Goal: Information Seeking & Learning: Learn about a topic

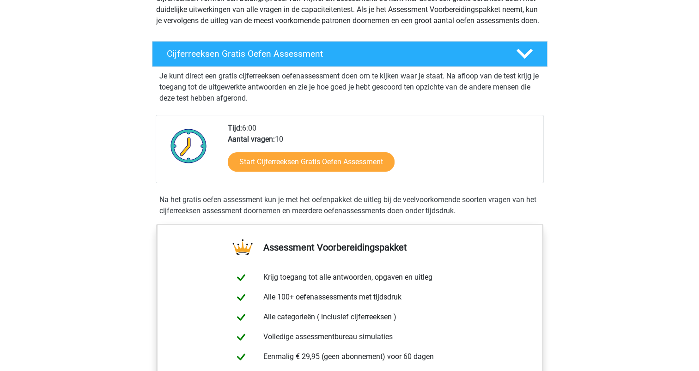
scroll to position [139, 0]
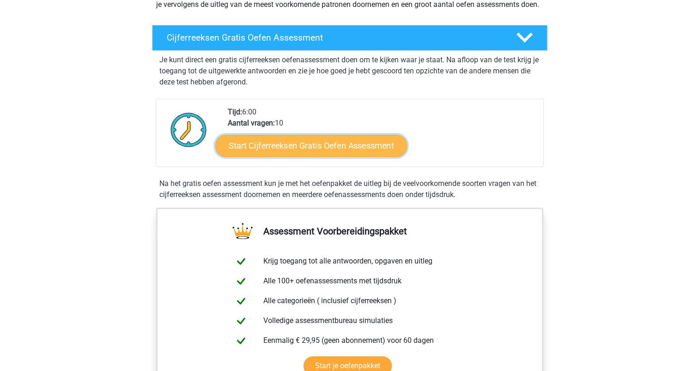
click at [273, 152] on link "Start Cijferreeksen Gratis Oefen Assessment" at bounding box center [311, 145] width 192 height 22
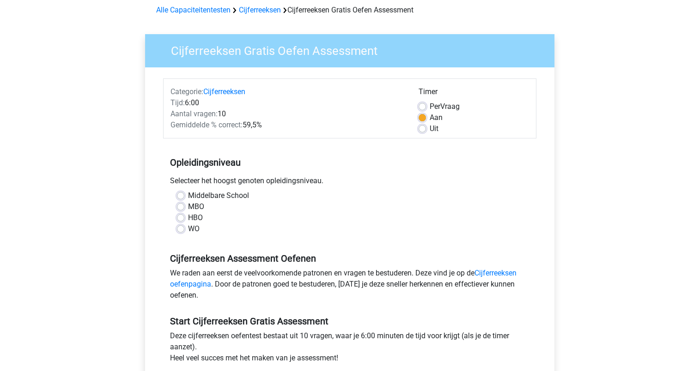
scroll to position [139, 0]
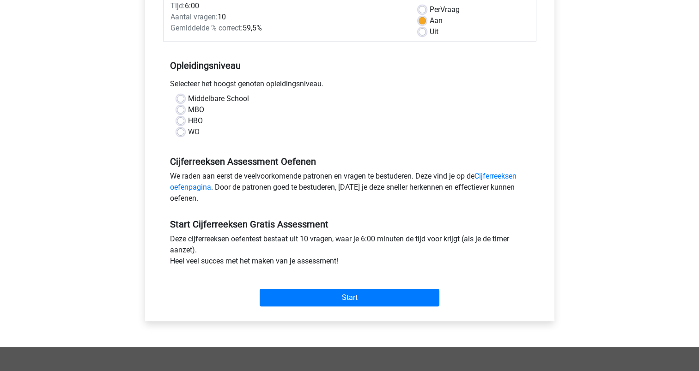
click at [188, 119] on label "HBO" at bounding box center [195, 120] width 15 height 11
click at [180, 119] on input "HBO" at bounding box center [180, 119] width 7 height 9
radio input "true"
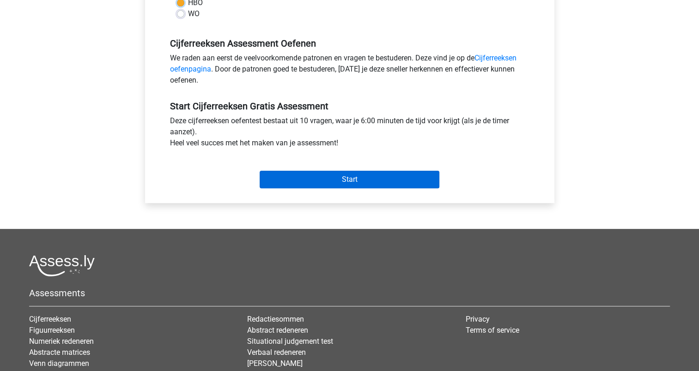
scroll to position [277, 0]
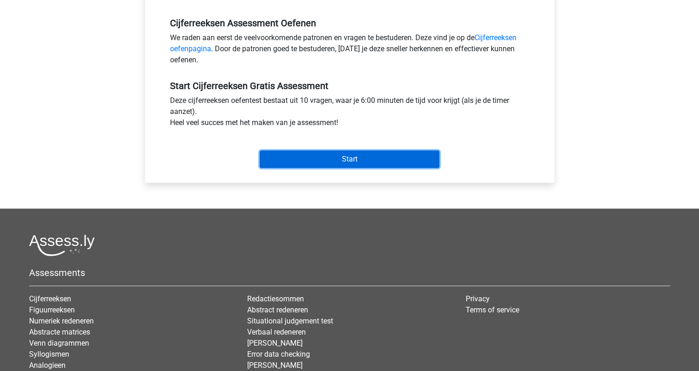
click at [342, 156] on input "Start" at bounding box center [350, 160] width 180 height 18
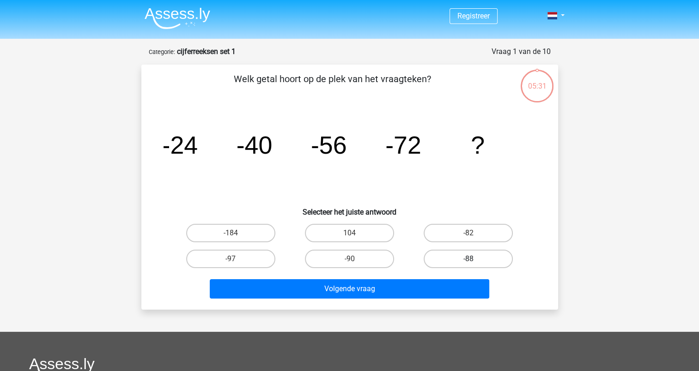
click at [457, 254] on label "-88" at bounding box center [467, 259] width 89 height 18
click at [468, 259] on input "-88" at bounding box center [471, 262] width 6 height 6
radio input "true"
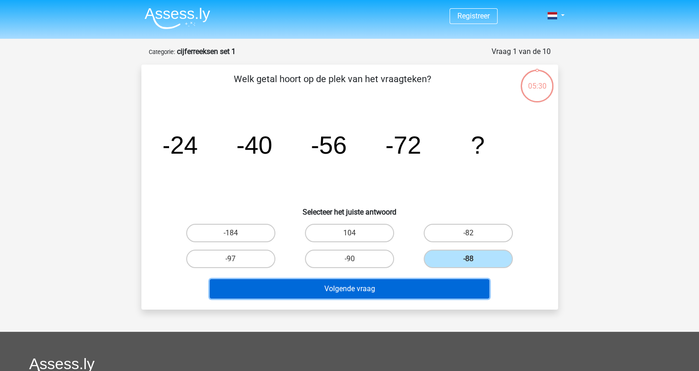
click at [353, 287] on button "Volgende vraag" at bounding box center [349, 288] width 279 height 19
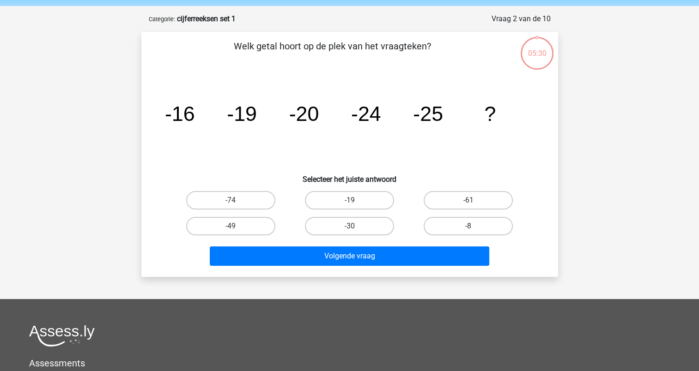
scroll to position [46, 0]
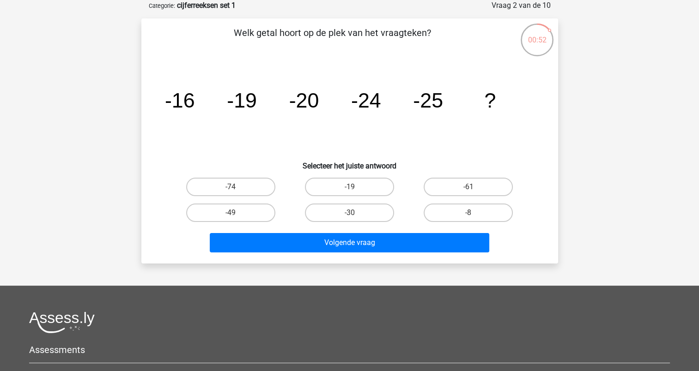
click at [350, 189] on input "-19" at bounding box center [352, 190] width 6 height 6
radio input "true"
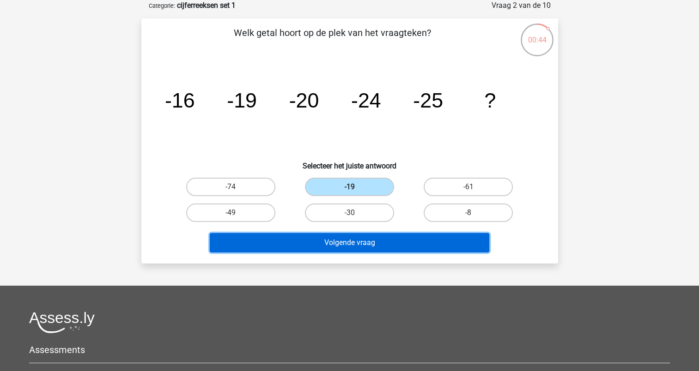
click at [363, 243] on button "Volgende vraag" at bounding box center [349, 242] width 279 height 19
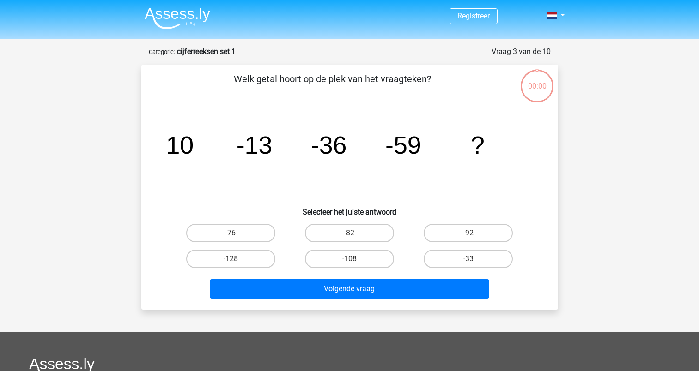
scroll to position [46, 0]
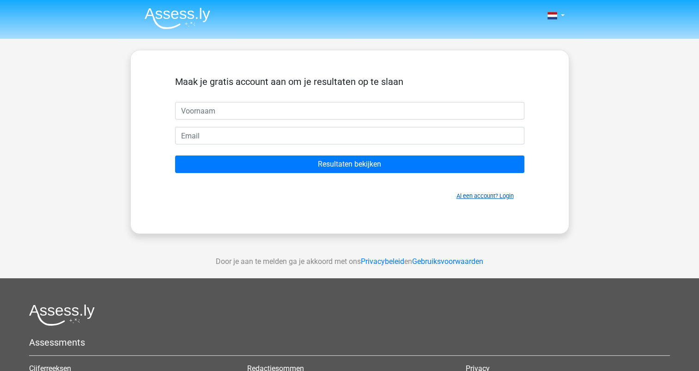
click at [503, 196] on link "Al een account? Login" at bounding box center [484, 196] width 57 height 7
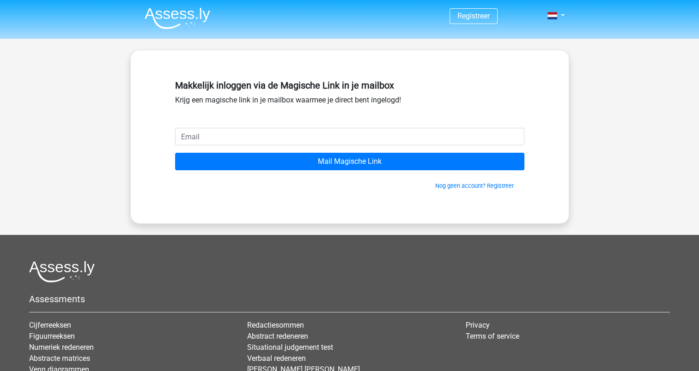
click at [286, 135] on input "email" at bounding box center [349, 137] width 349 height 18
click at [275, 134] on input "i.wiefkers@dalfsen.nl" at bounding box center [349, 137] width 349 height 18
type input "i"
click at [276, 144] on input "email" at bounding box center [349, 137] width 349 height 18
type input "i.wiefkers66@gmail.com"
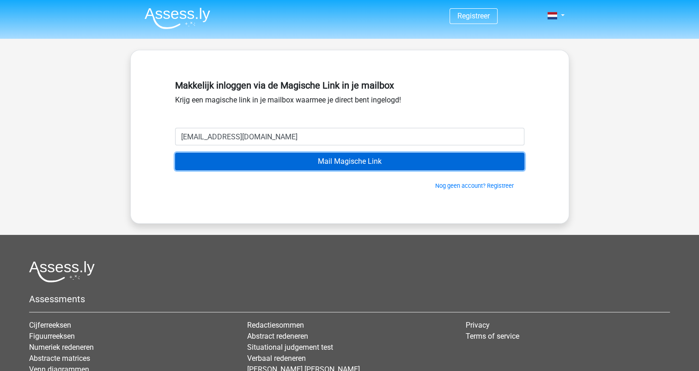
click at [327, 160] on input "Mail Magische Link" at bounding box center [349, 162] width 349 height 18
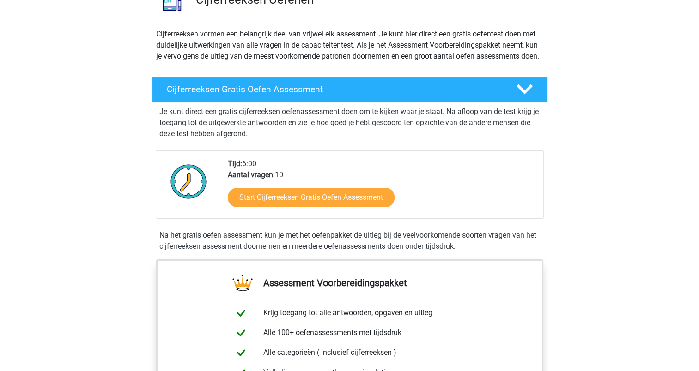
scroll to position [92, 0]
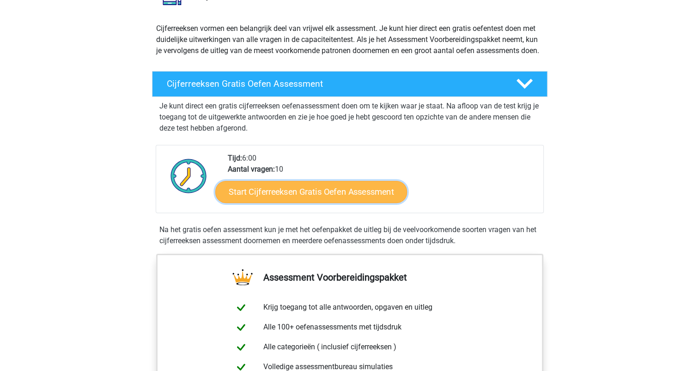
click at [292, 203] on link "Start Cijferreeksen Gratis Oefen Assessment" at bounding box center [311, 192] width 192 height 22
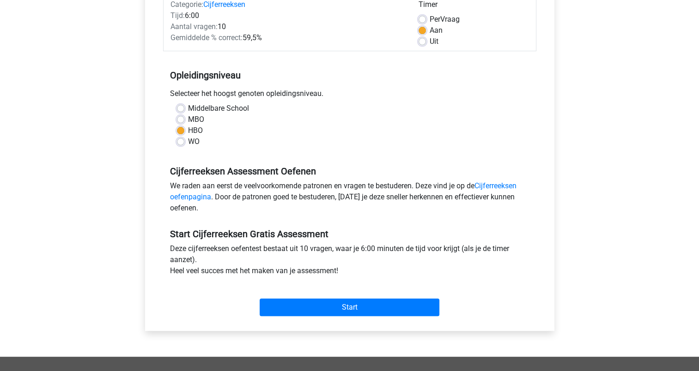
scroll to position [139, 0]
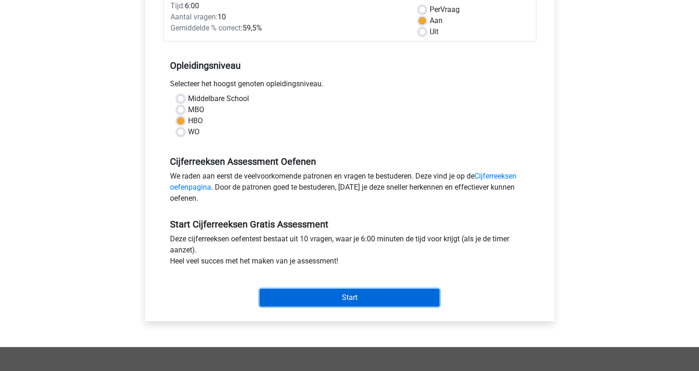
click at [320, 296] on input "Start" at bounding box center [350, 298] width 180 height 18
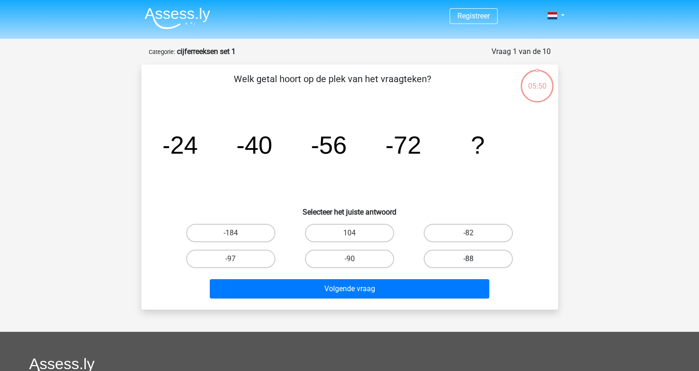
click at [455, 261] on label "-88" at bounding box center [467, 259] width 89 height 18
click at [468, 261] on input "-88" at bounding box center [471, 262] width 6 height 6
radio input "true"
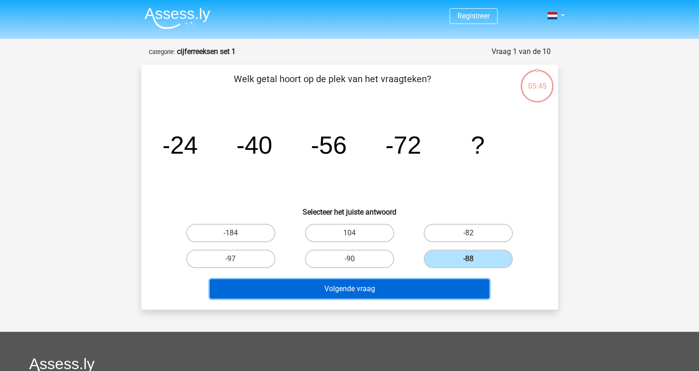
click at [337, 283] on button "Volgende vraag" at bounding box center [349, 288] width 279 height 19
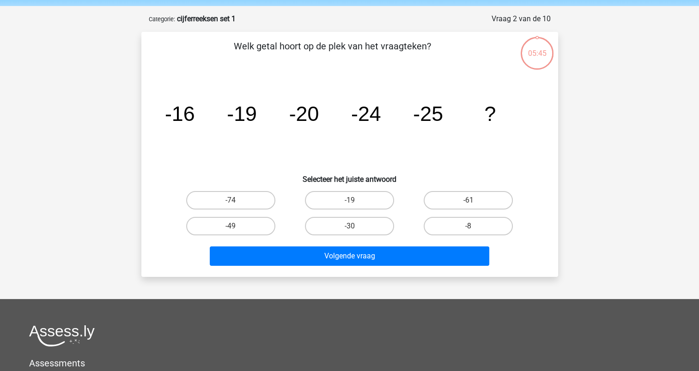
scroll to position [46, 0]
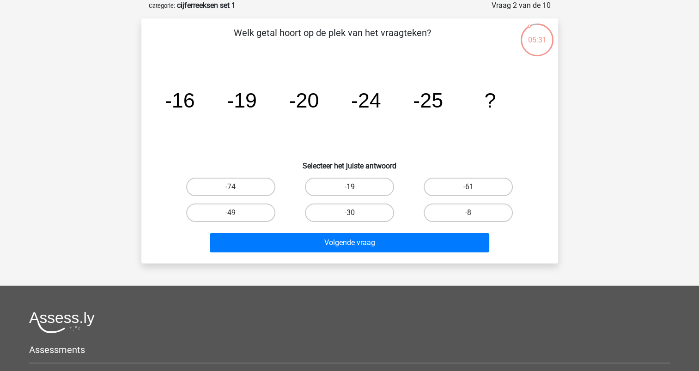
click at [349, 187] on label "-19" at bounding box center [349, 187] width 89 height 18
click at [349, 187] on input "-19" at bounding box center [352, 190] width 6 height 6
radio input "true"
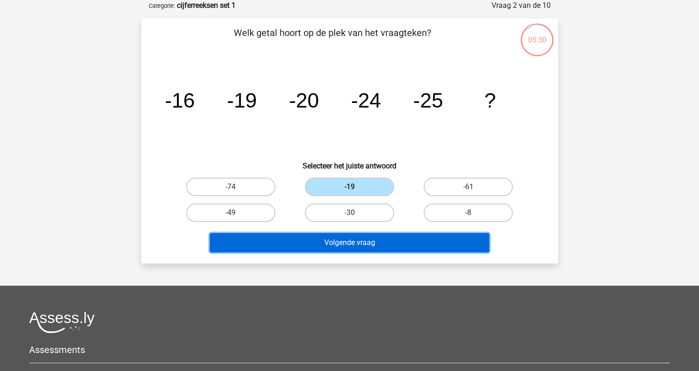
click at [356, 241] on button "Volgende vraag" at bounding box center [349, 242] width 279 height 19
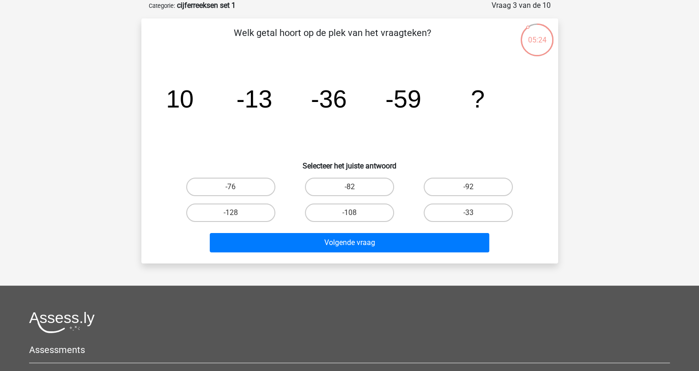
click at [349, 188] on input "-82" at bounding box center [352, 190] width 6 height 6
radio input "true"
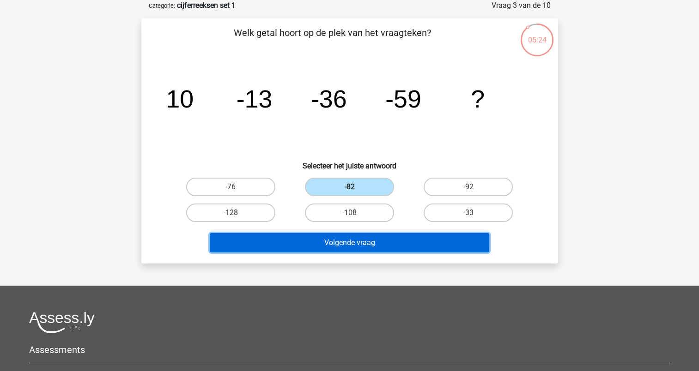
click at [356, 242] on button "Volgende vraag" at bounding box center [349, 242] width 279 height 19
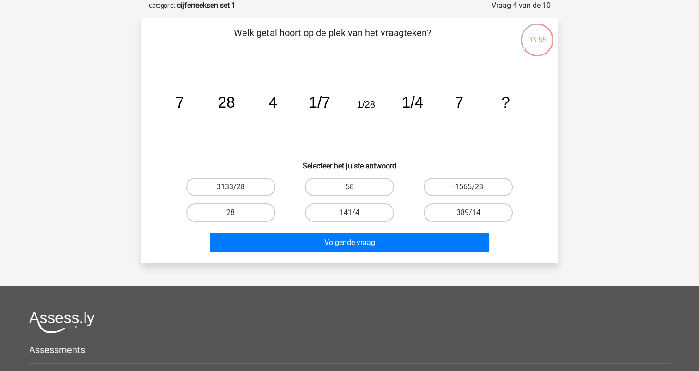
click at [230, 215] on input "28" at bounding box center [233, 216] width 6 height 6
radio input "true"
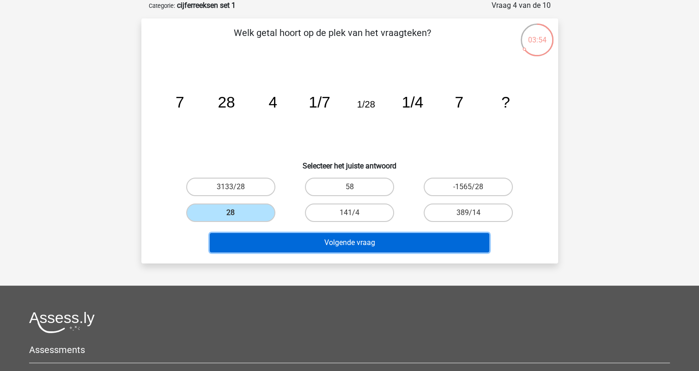
click at [351, 246] on button "Volgende vraag" at bounding box center [349, 242] width 279 height 19
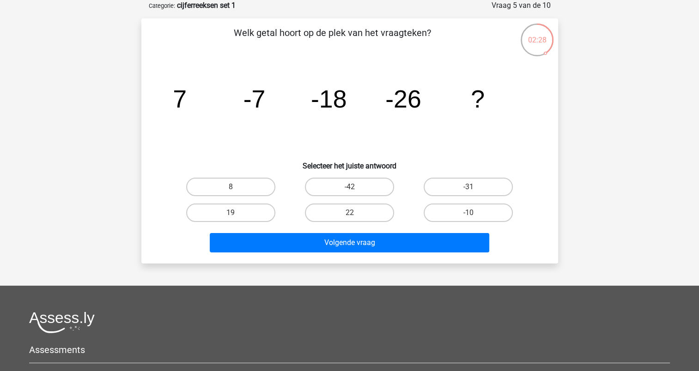
click at [468, 187] on input "-31" at bounding box center [471, 190] width 6 height 6
radio input "true"
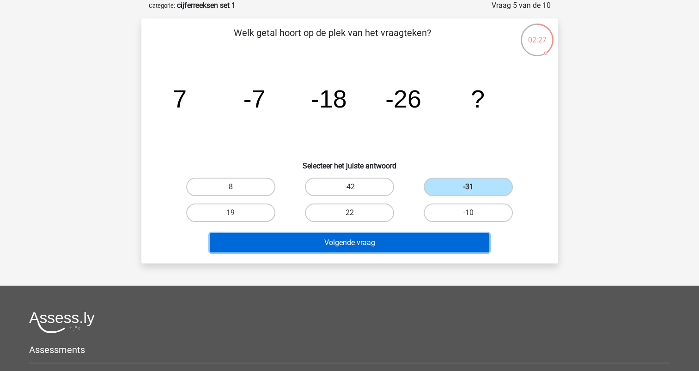
click at [365, 244] on button "Volgende vraag" at bounding box center [349, 242] width 279 height 19
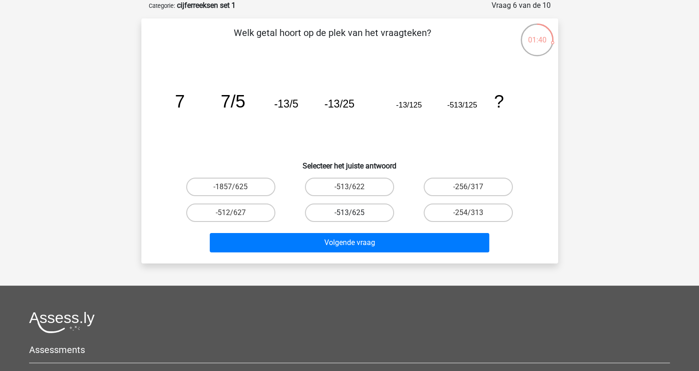
click at [336, 211] on label "-513/625" at bounding box center [349, 213] width 89 height 18
click at [349, 213] on input "-513/625" at bounding box center [352, 216] width 6 height 6
radio input "true"
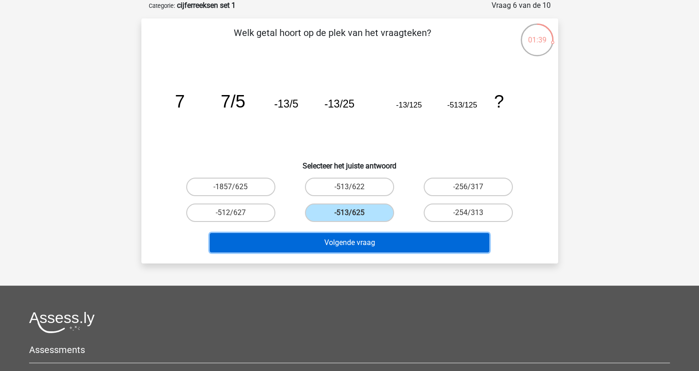
click at [326, 245] on button "Volgende vraag" at bounding box center [349, 242] width 279 height 19
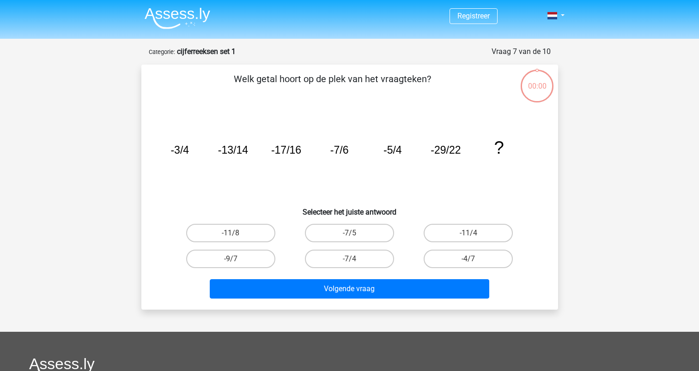
scroll to position [46, 0]
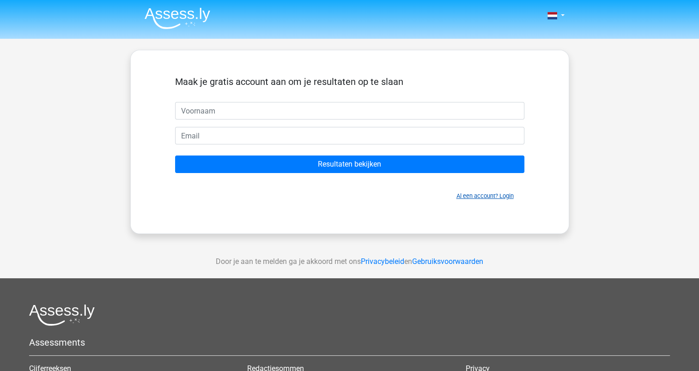
click at [505, 193] on link "Al een account? Login" at bounding box center [484, 196] width 57 height 7
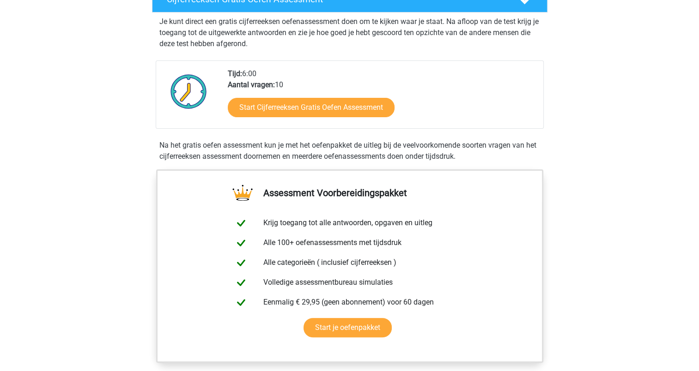
scroll to position [185, 0]
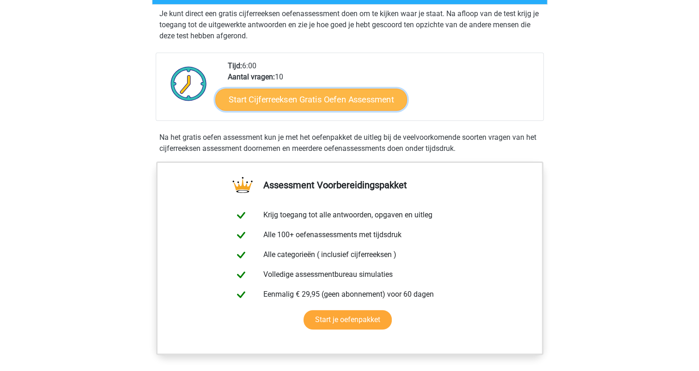
click at [270, 110] on link "Start Cijferreeksen Gratis Oefen Assessment" at bounding box center [311, 99] width 192 height 22
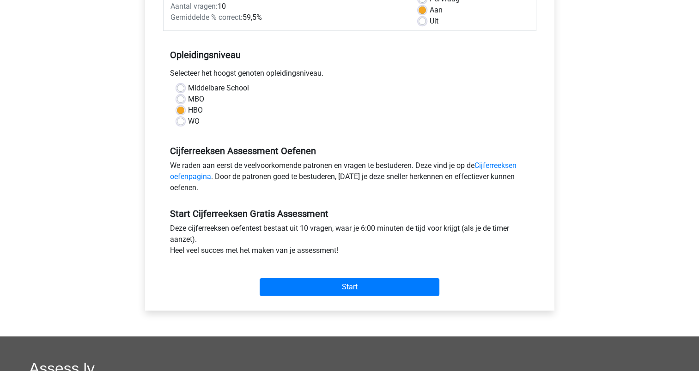
scroll to position [185, 0]
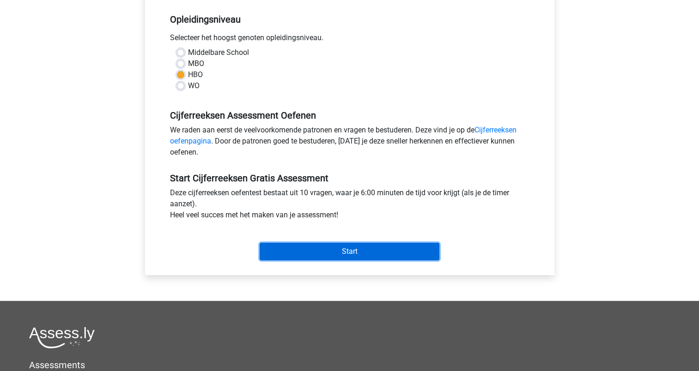
click at [343, 254] on input "Start" at bounding box center [350, 252] width 180 height 18
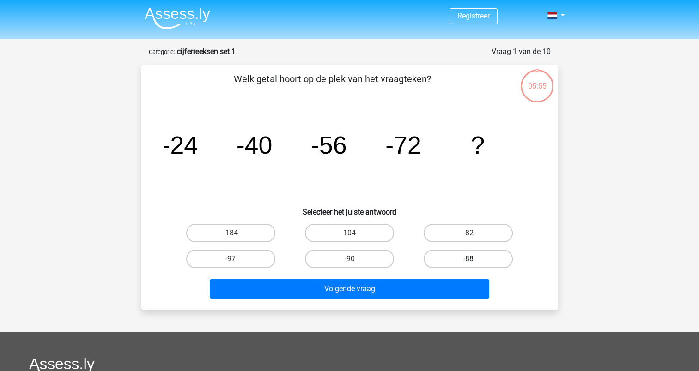
click at [472, 254] on label "-88" at bounding box center [467, 259] width 89 height 18
click at [472, 259] on input "-88" at bounding box center [471, 262] width 6 height 6
radio input "true"
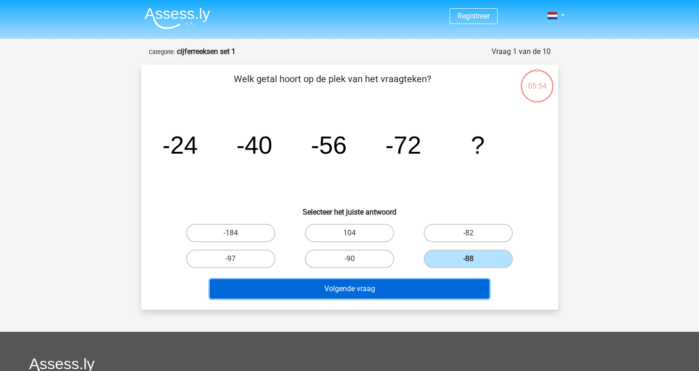
click at [373, 286] on button "Volgende vraag" at bounding box center [349, 288] width 279 height 19
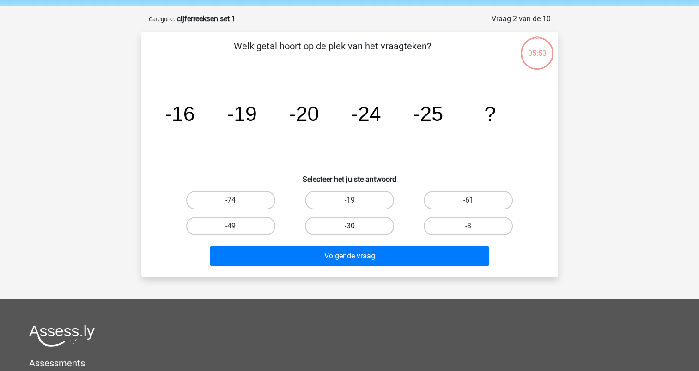
scroll to position [46, 0]
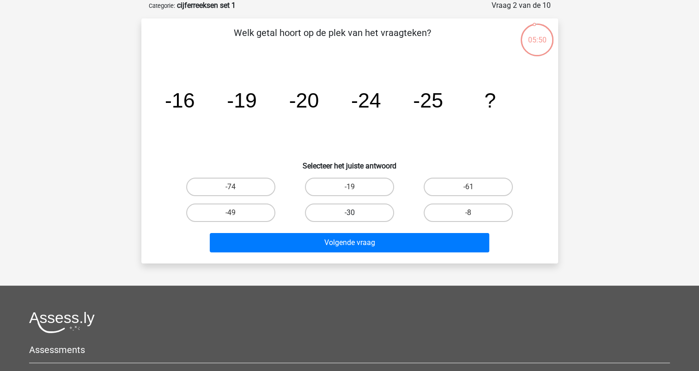
click at [344, 209] on label "-30" at bounding box center [349, 213] width 89 height 18
click at [349, 213] on input "-30" at bounding box center [352, 216] width 6 height 6
radio input "true"
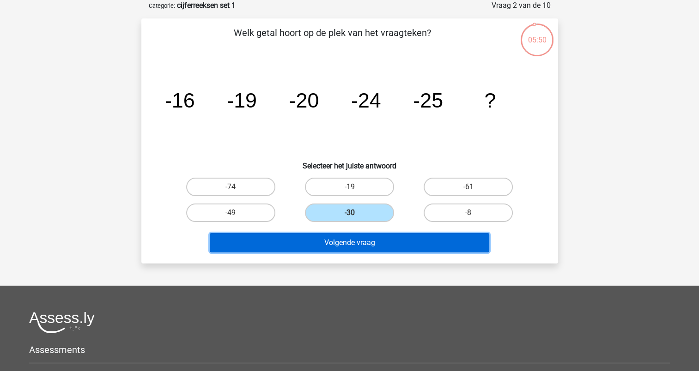
click at [341, 242] on button "Volgende vraag" at bounding box center [349, 242] width 279 height 19
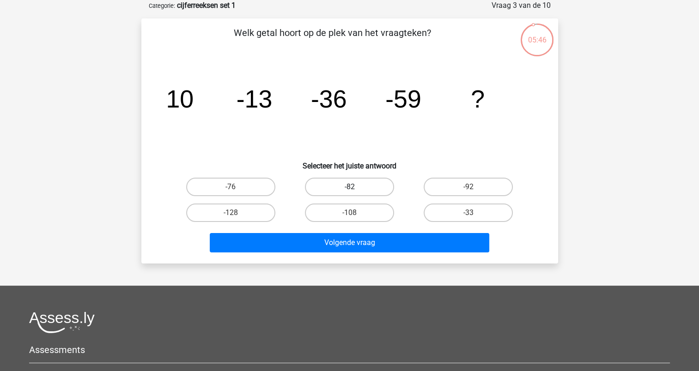
click at [337, 187] on label "-82" at bounding box center [349, 187] width 89 height 18
click at [349, 187] on input "-82" at bounding box center [352, 190] width 6 height 6
radio input "true"
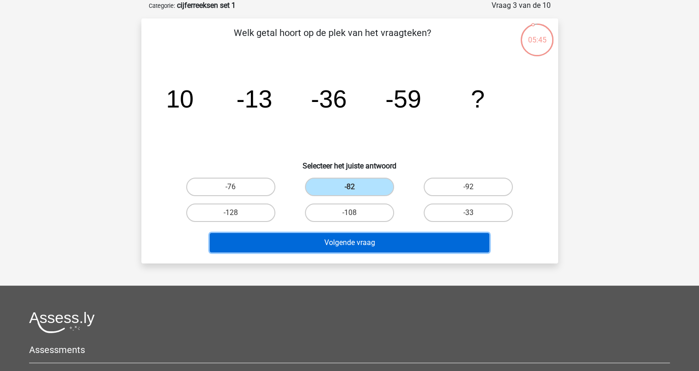
click at [337, 245] on button "Volgende vraag" at bounding box center [349, 242] width 279 height 19
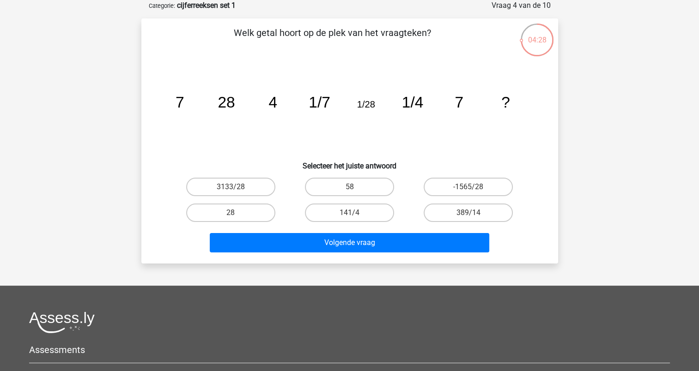
click at [232, 213] on input "28" at bounding box center [233, 216] width 6 height 6
radio input "true"
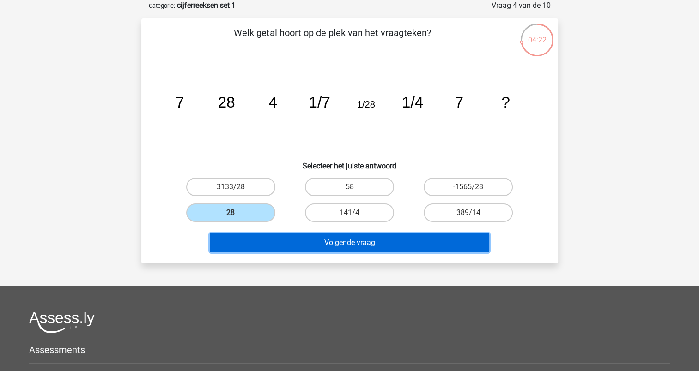
click at [332, 241] on button "Volgende vraag" at bounding box center [349, 242] width 279 height 19
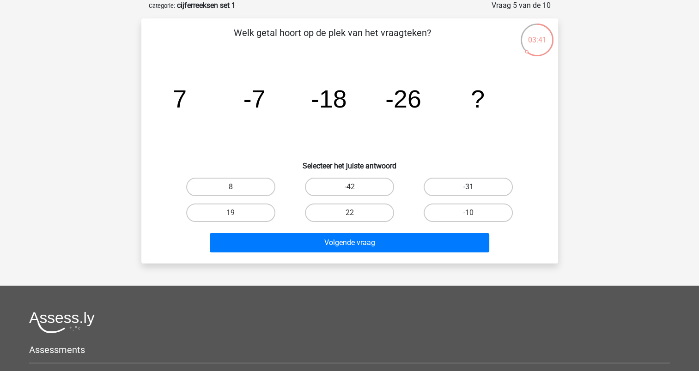
click at [465, 187] on label "-31" at bounding box center [467, 187] width 89 height 18
click at [468, 187] on input "-31" at bounding box center [471, 190] width 6 height 6
radio input "true"
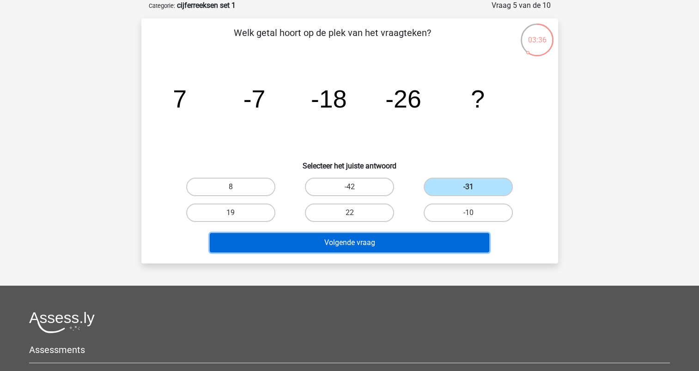
click at [346, 239] on button "Volgende vraag" at bounding box center [349, 242] width 279 height 19
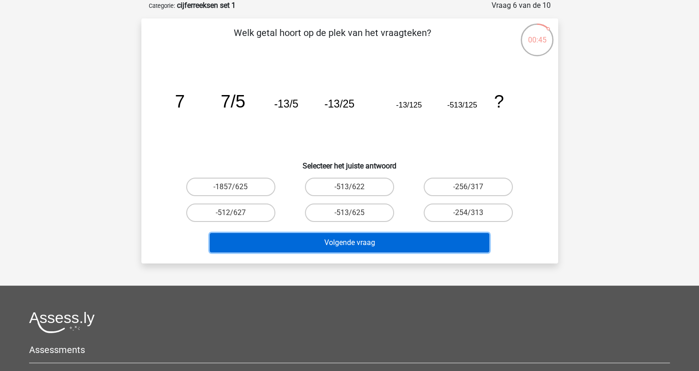
click at [349, 244] on button "Volgende vraag" at bounding box center [349, 242] width 279 height 19
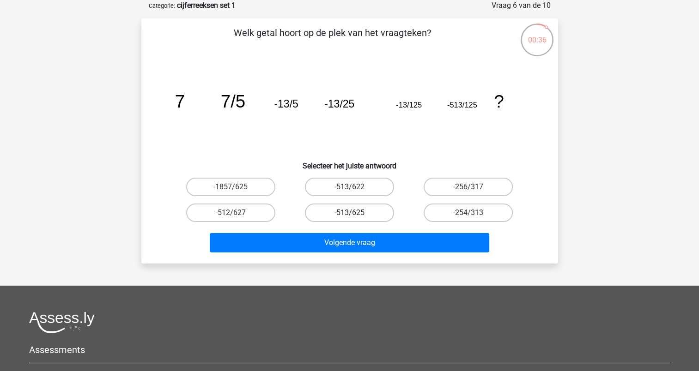
click at [337, 215] on label "-513/625" at bounding box center [349, 213] width 89 height 18
click at [349, 215] on input "-513/625" at bounding box center [352, 216] width 6 height 6
radio input "true"
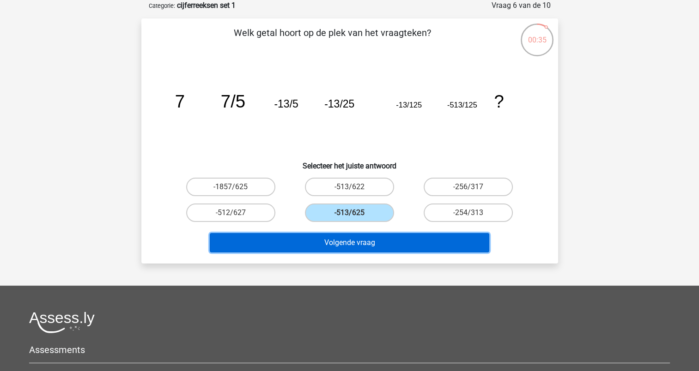
click at [332, 242] on button "Volgende vraag" at bounding box center [349, 242] width 279 height 19
